Goal: Information Seeking & Learning: Find specific fact

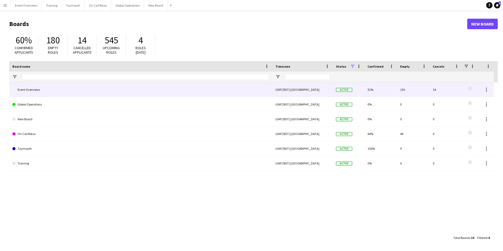
click at [32, 89] on link "Event Overviews" at bounding box center [140, 89] width 257 height 15
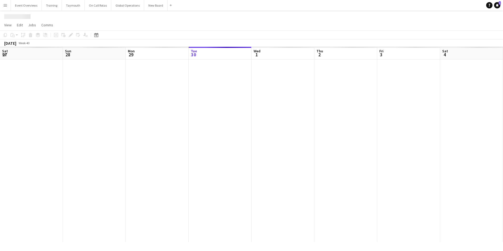
scroll to position [0, 126]
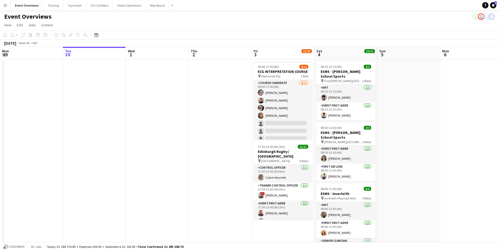
click at [5, 3] on button "Menu" at bounding box center [5, 5] width 11 height 11
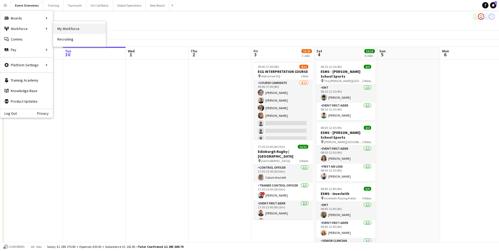
click at [70, 28] on link "My Workforce" at bounding box center [79, 28] width 53 height 11
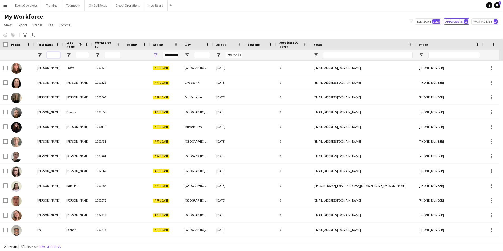
click at [51, 54] on input "First Name Filter Input" at bounding box center [53, 55] width 13 height 6
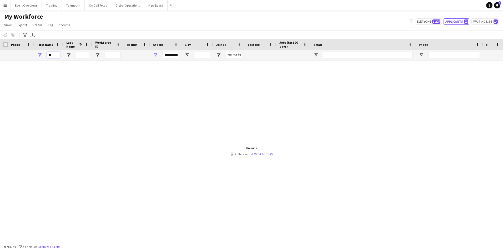
type input "*"
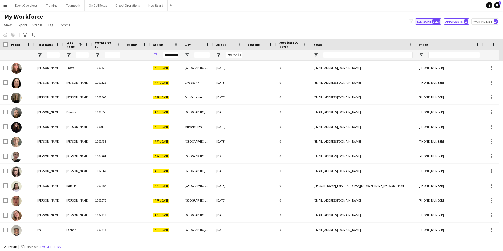
click at [427, 24] on button "Everyone 1,205" at bounding box center [428, 21] width 26 height 6
type input "**********"
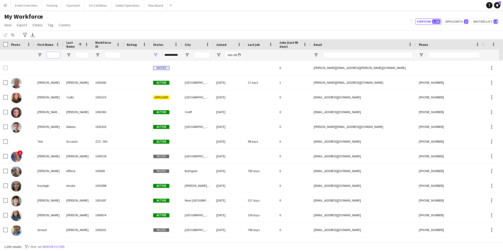
click at [51, 56] on input "First Name Filter Input" at bounding box center [53, 55] width 13 height 6
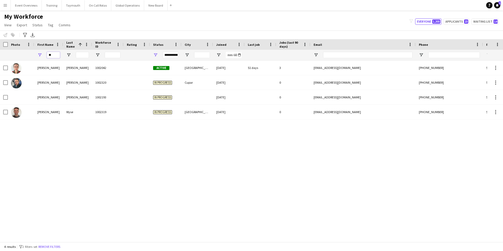
type input "*"
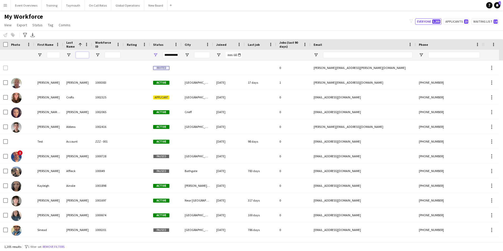
click at [83, 55] on input "Last Name Filter Input" at bounding box center [82, 55] width 13 height 6
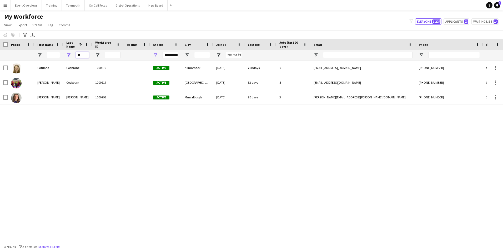
type input "*"
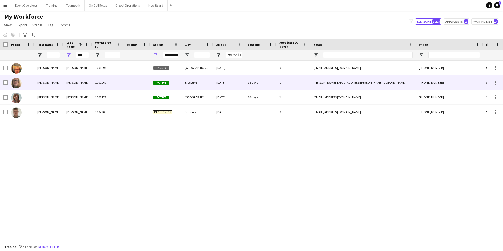
click at [74, 81] on div "[PERSON_NAME]" at bounding box center [77, 82] width 29 height 14
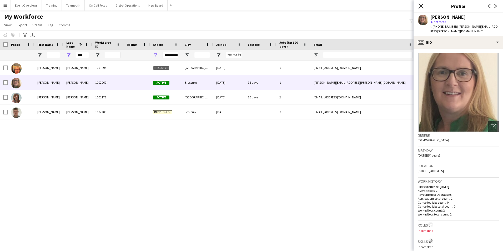
click at [422, 5] on icon "Close pop-in" at bounding box center [421, 5] width 5 height 5
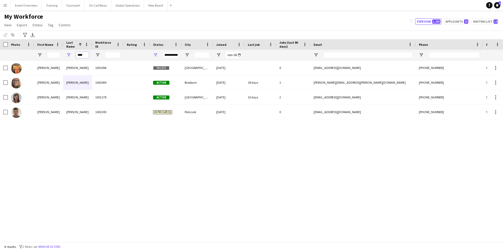
click at [86, 55] on input "****" at bounding box center [82, 55] width 13 height 6
type input "*"
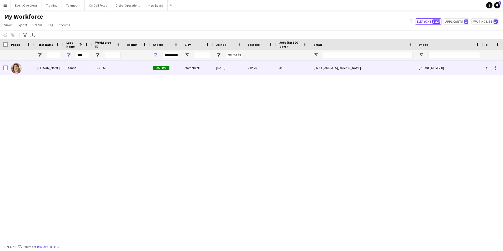
click at [74, 68] on div "Tolland" at bounding box center [77, 68] width 29 height 14
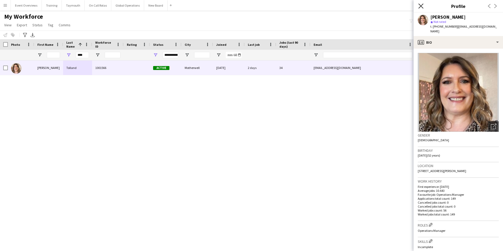
click at [423, 6] on icon "Close pop-in" at bounding box center [421, 5] width 5 height 5
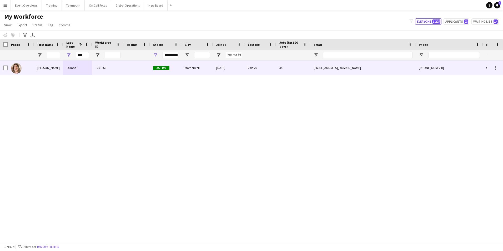
click at [75, 66] on div "Tolland" at bounding box center [77, 68] width 29 height 14
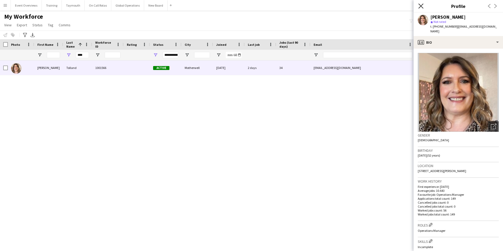
click at [421, 7] on icon "Close pop-in" at bounding box center [421, 5] width 5 height 5
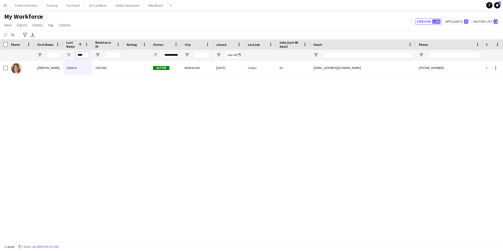
click at [87, 55] on input "****" at bounding box center [82, 55] width 13 height 6
type input "*"
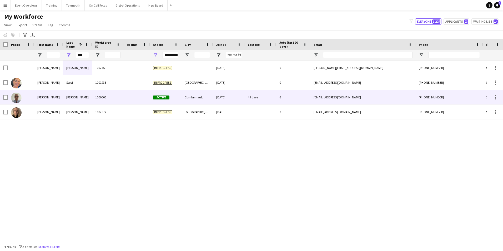
click at [72, 100] on div "[PERSON_NAME]" at bounding box center [77, 97] width 29 height 14
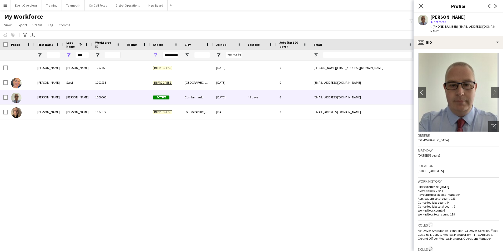
click at [422, 3] on app-icon "Close pop-in" at bounding box center [422, 6] width 8 height 8
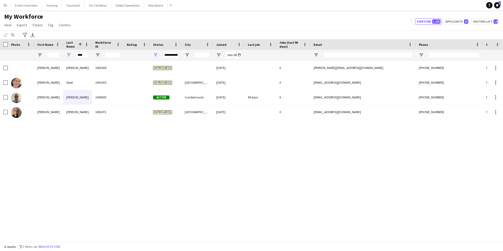
click at [196, 140] on div "[PERSON_NAME] 1002459 In progress [DATE] 0 [PERSON_NAME][EMAIL_ADDRESS][DOMAIN_…" at bounding box center [244, 149] width 488 height 177
click at [88, 54] on input "****" at bounding box center [82, 55] width 13 height 6
type input "*"
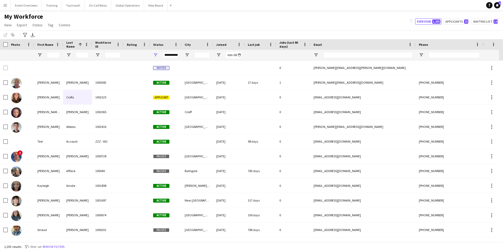
click at [5, 6] on app-icon "Menu" at bounding box center [5, 5] width 4 height 4
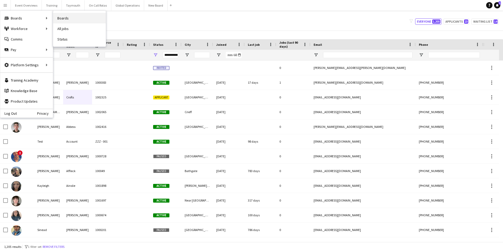
click at [61, 17] on link "Boards" at bounding box center [79, 18] width 53 height 11
